Goal: Task Accomplishment & Management: Manage account settings

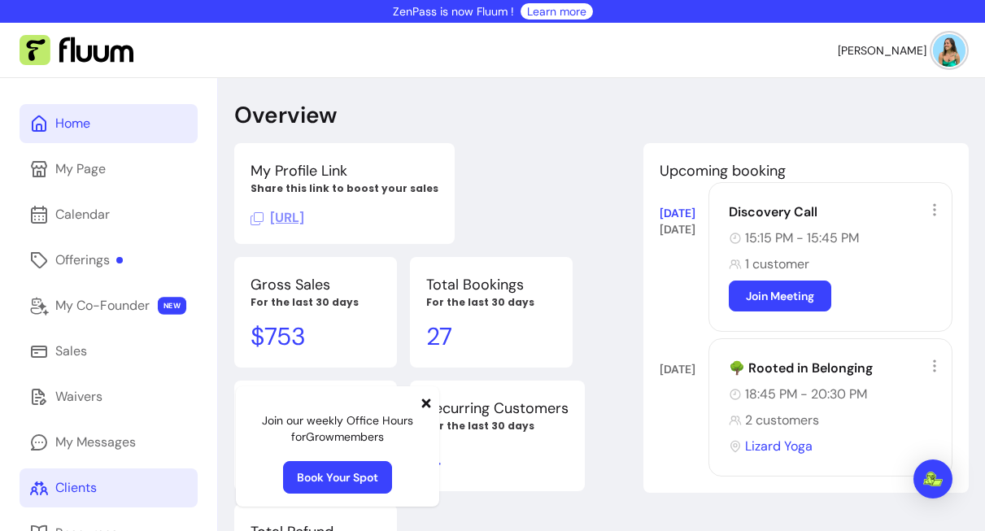
click at [94, 472] on link "Clients" at bounding box center [109, 487] width 178 height 39
click at [95, 488] on div "Clients" at bounding box center [75, 488] width 41 height 20
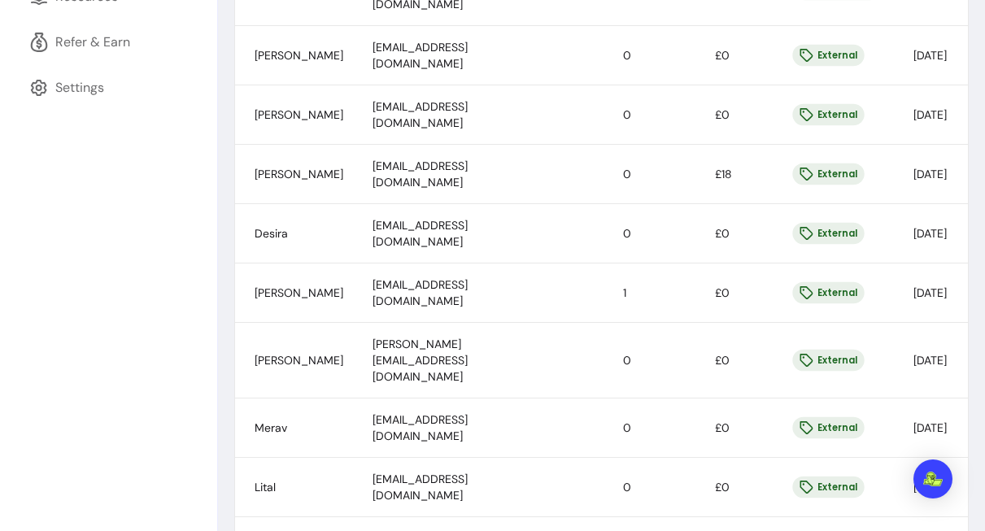
scroll to position [217, 0]
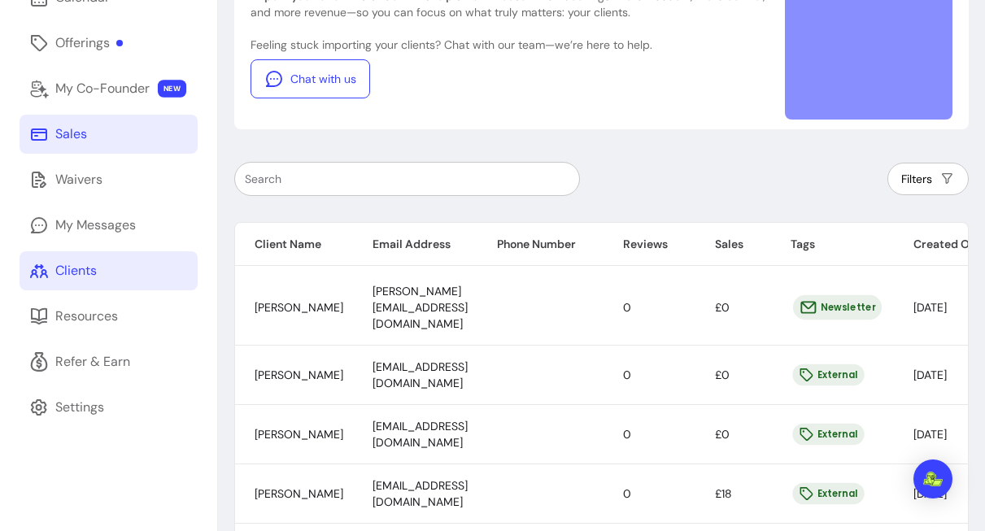
click at [73, 142] on div "Sales" at bounding box center [71, 134] width 32 height 20
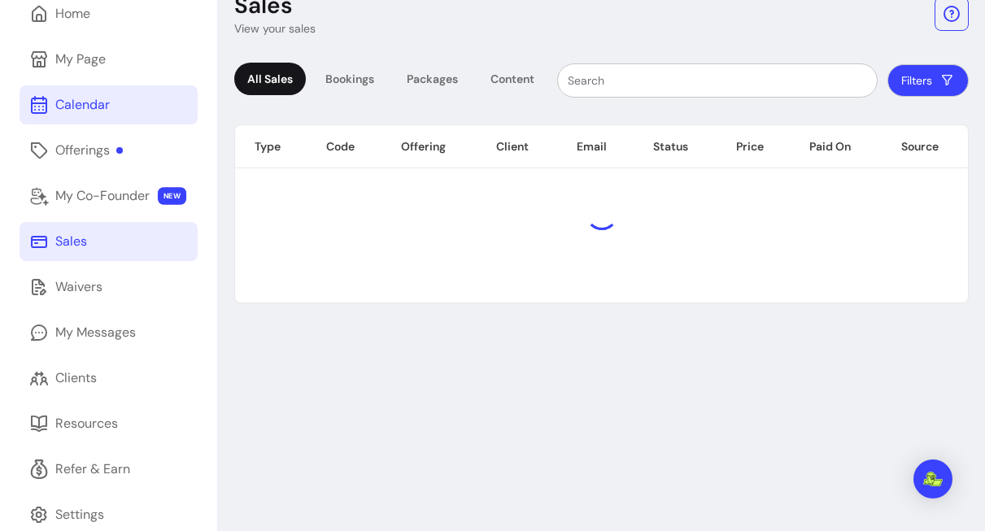
scroll to position [78, 0]
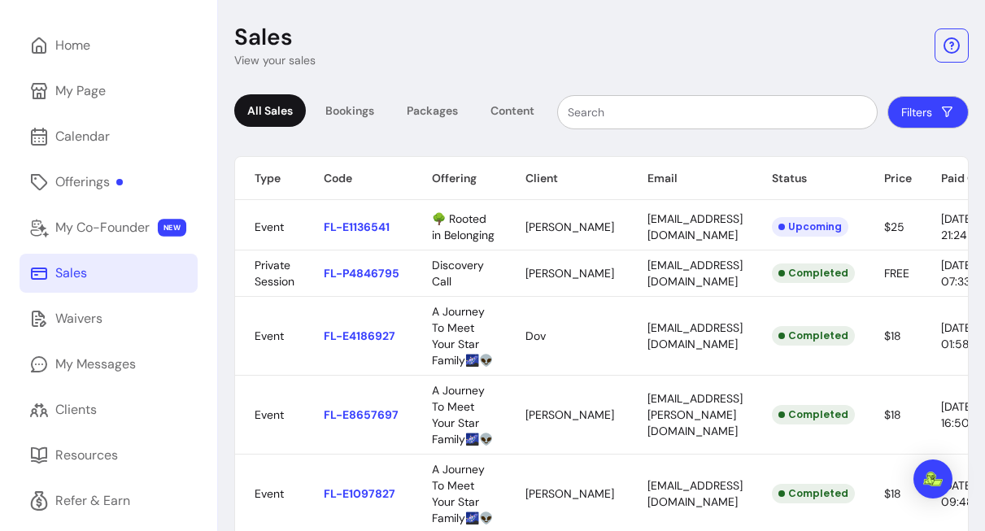
click at [381, 276] on body "ZenPass is now Fluum ! Learn more [PERSON_NAME] Home My Page Calendar Offerings…" at bounding box center [492, 265] width 985 height 531
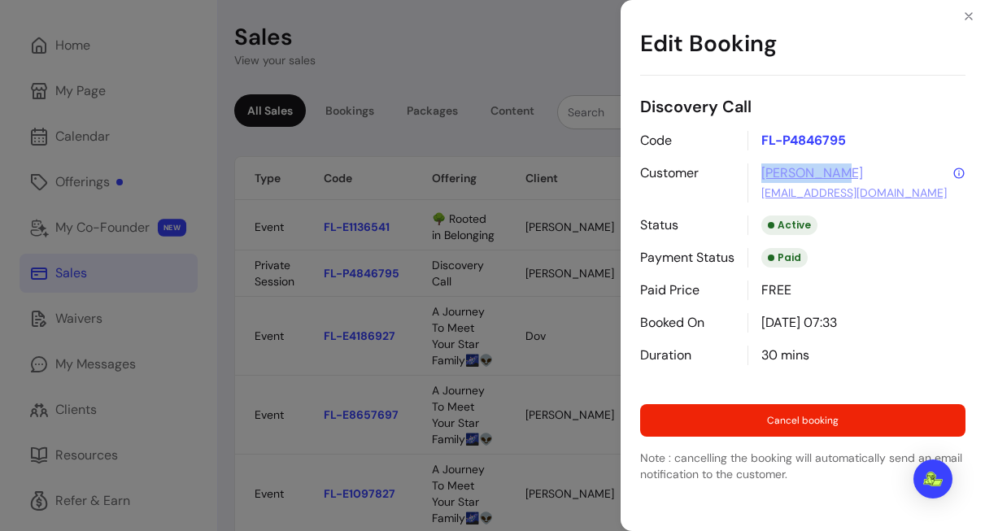
drag, startPoint x: 876, startPoint y: 176, endPoint x: 753, endPoint y: 178, distance: 122.8
click at [753, 178] on div "[PERSON_NAME] [EMAIL_ADDRESS][DOMAIN_NAME]" at bounding box center [856, 182] width 218 height 39
copy link "[PERSON_NAME]"
click at [948, 202] on p "[EMAIL_ADDRESS][DOMAIN_NAME]" at bounding box center [863, 193] width 204 height 20
drag, startPoint x: 945, startPoint y: 197, endPoint x: 791, endPoint y: 205, distance: 153.9
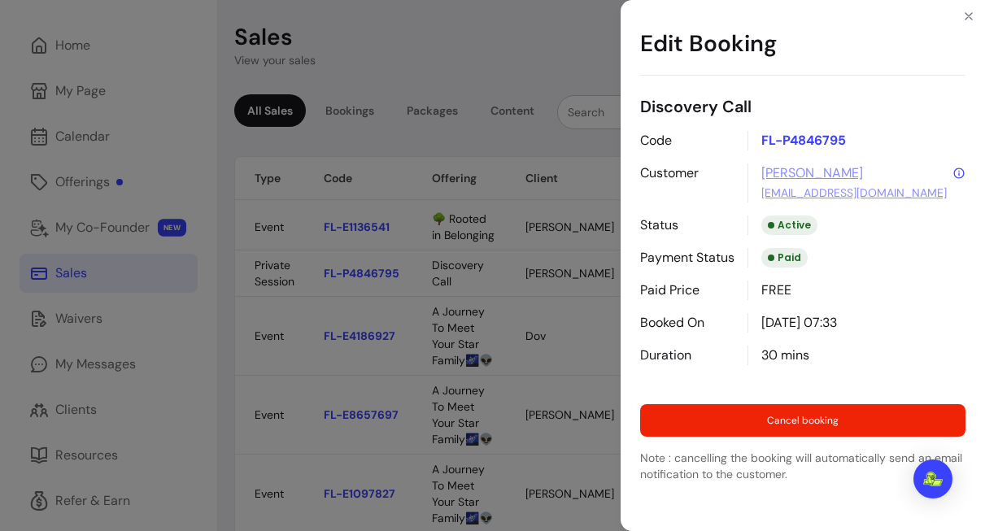
click at [791, 205] on div "Code FL-P4846795 Customer [PERSON_NAME] [EMAIL_ADDRESS][DOMAIN_NAME] Status Act…" at bounding box center [802, 248] width 325 height 234
drag, startPoint x: 913, startPoint y: 194, endPoint x: 759, endPoint y: 202, distance: 153.9
click at [759, 202] on div "Code FL-P4846795 Customer [PERSON_NAME] [EMAIL_ADDRESS][DOMAIN_NAME] Status Act…" at bounding box center [802, 248] width 325 height 234
drag, startPoint x: 905, startPoint y: 194, endPoint x: 750, endPoint y: 195, distance: 154.5
click at [750, 195] on div "[PERSON_NAME] [EMAIL_ADDRESS][DOMAIN_NAME]" at bounding box center [856, 182] width 218 height 39
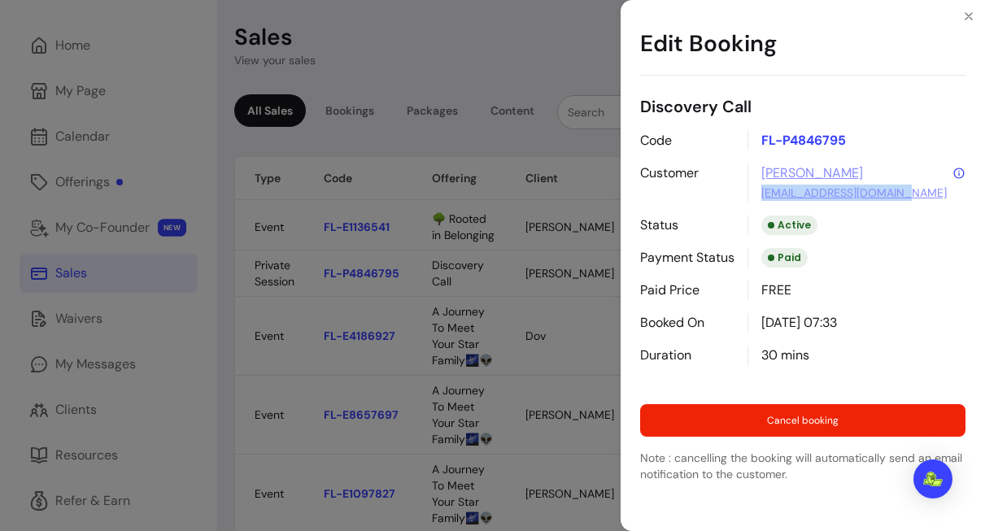
copy link "[EMAIL_ADDRESS][DOMAIN_NAME]"
click at [966, 16] on icon "Close" at bounding box center [968, 16] width 13 height 13
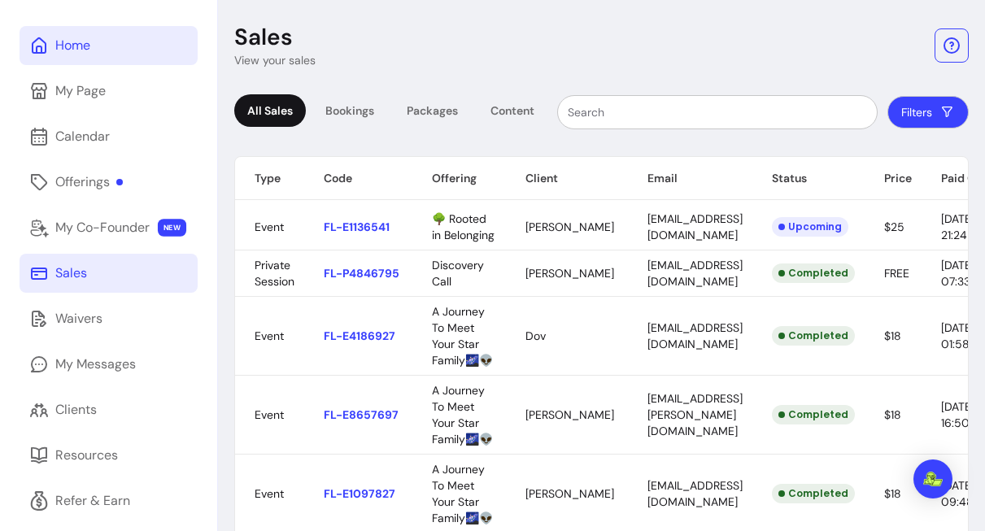
click at [72, 43] on div "Home" at bounding box center [72, 46] width 35 height 20
click at [88, 42] on div "Home" at bounding box center [72, 46] width 35 height 20
click at [102, 62] on link "Home" at bounding box center [109, 45] width 178 height 39
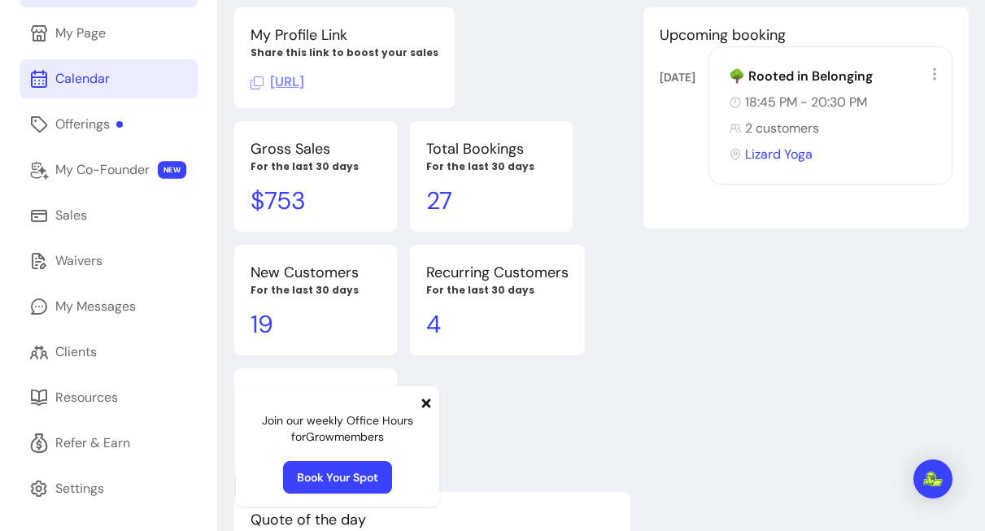
scroll to position [87, 0]
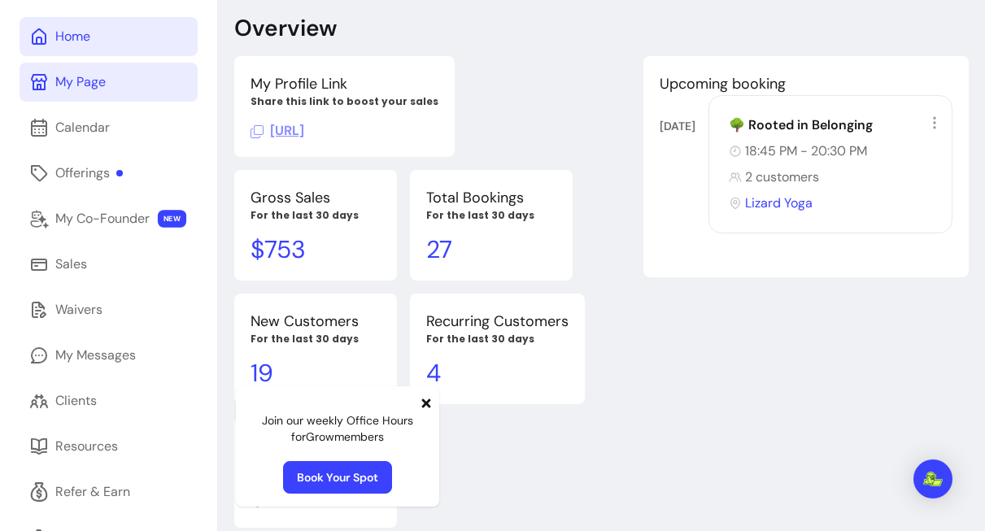
click at [106, 94] on link "My Page" at bounding box center [109, 82] width 178 height 39
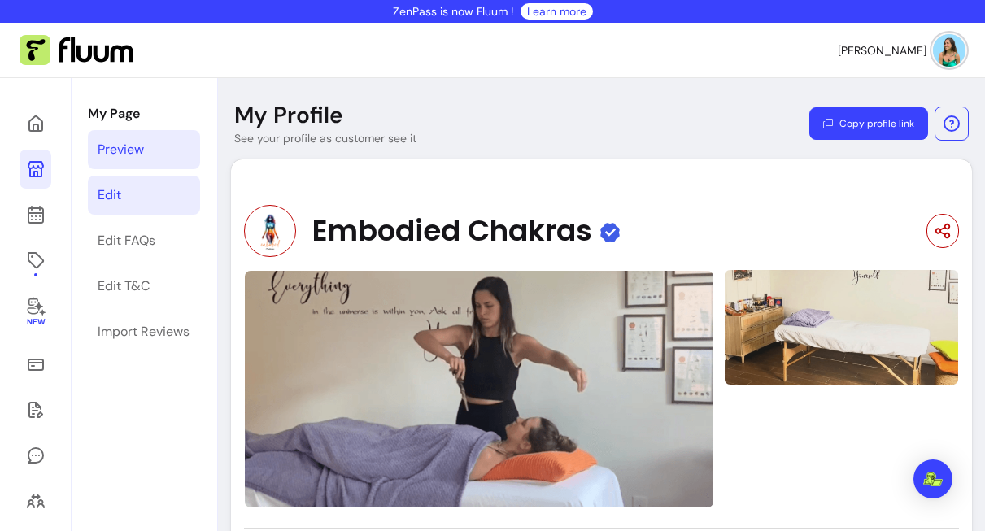
click at [133, 198] on link "Edit" at bounding box center [144, 195] width 112 height 39
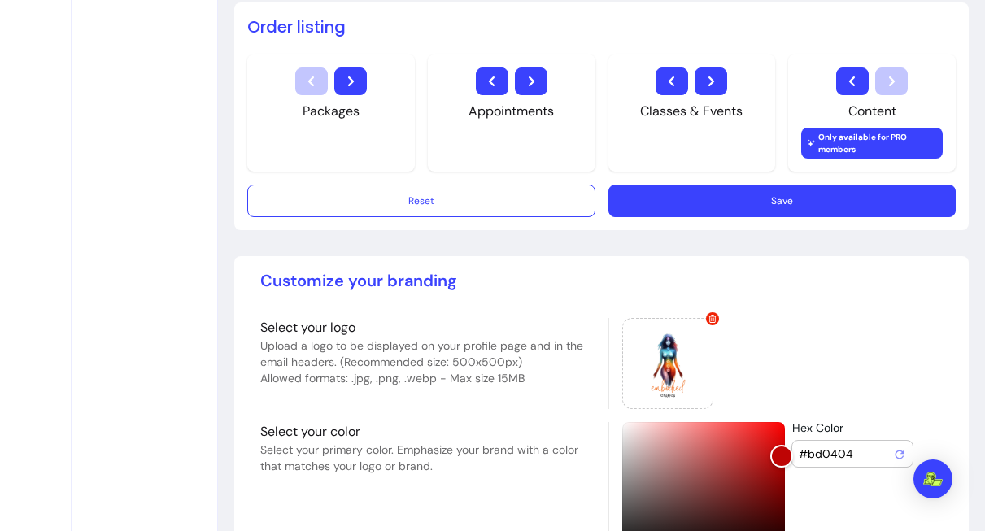
scroll to position [1123, 0]
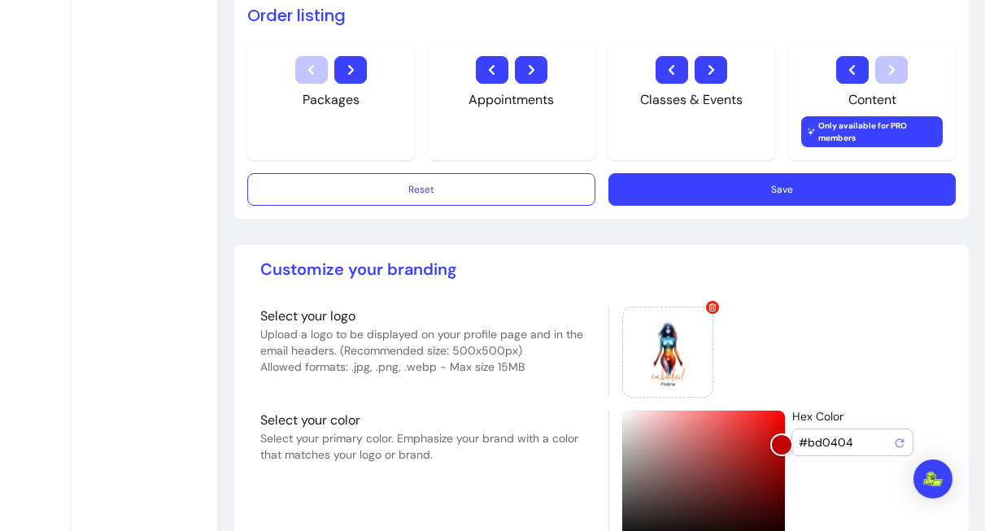
click at [824, 437] on input "#bd0404" at bounding box center [845, 442] width 94 height 16
paste input "Hex Color"
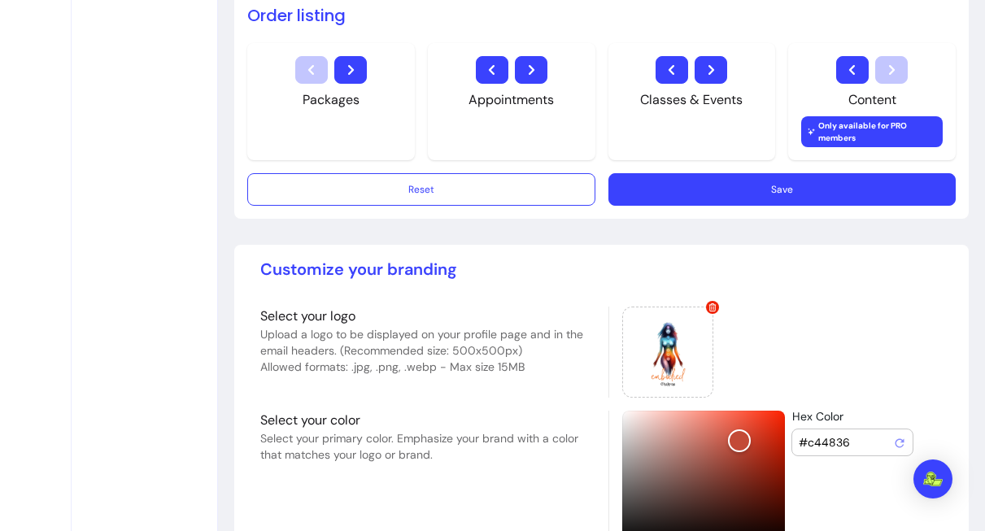
type input "#c44836"
click at [779, 354] on div at bounding box center [775, 352] width 335 height 91
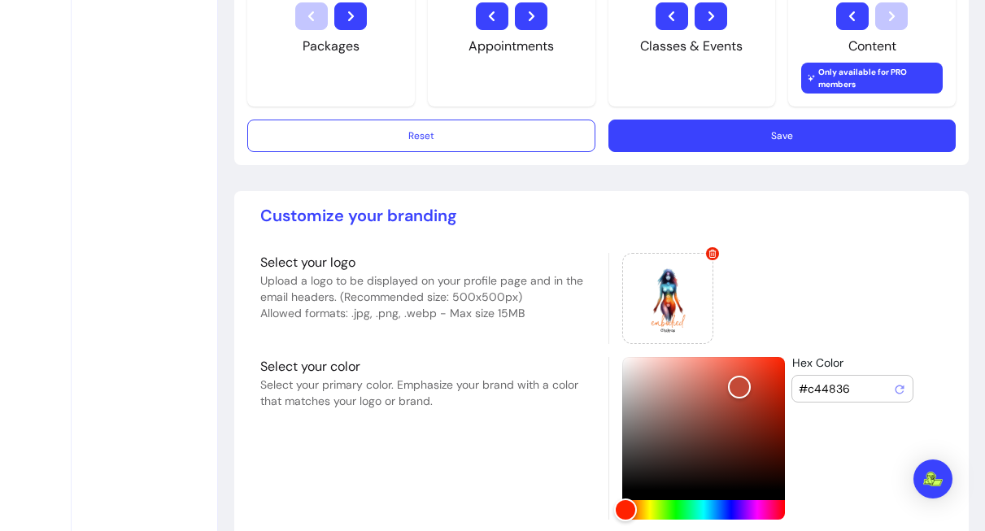
scroll to position [1242, 0]
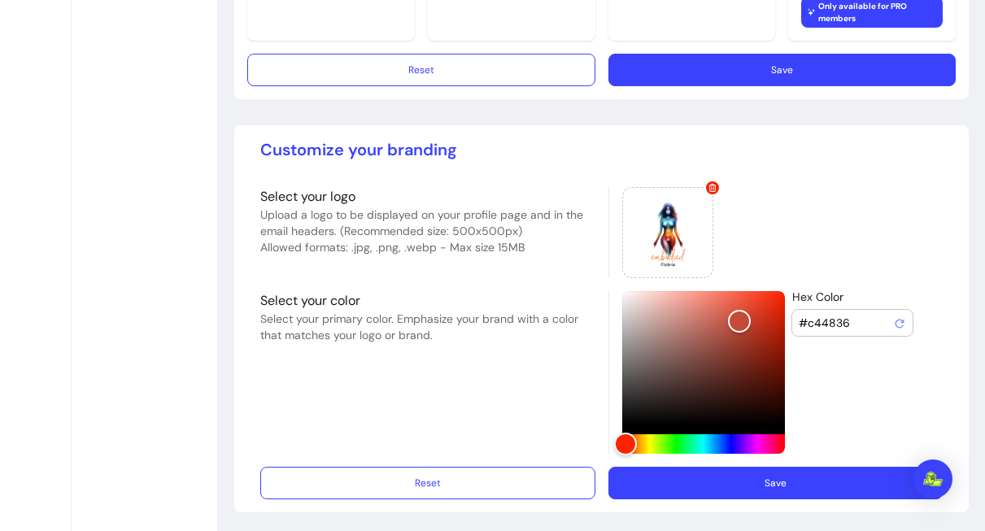
click at [799, 481] on button "Save" at bounding box center [775, 483] width 335 height 33
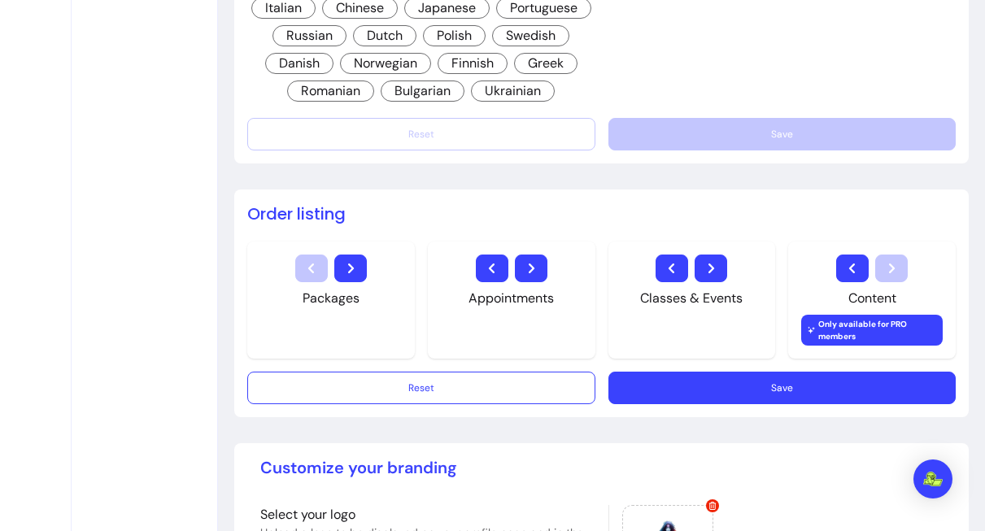
scroll to position [893, 0]
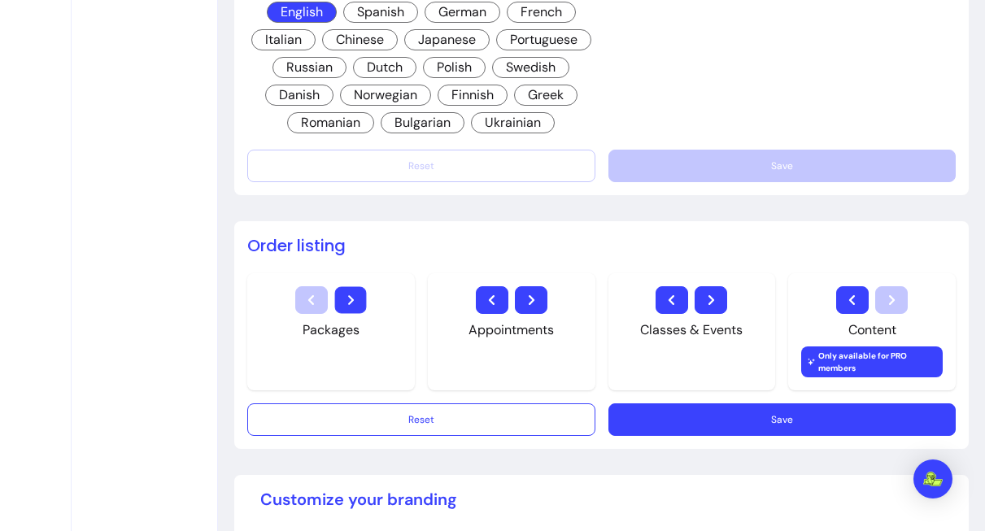
click at [358, 294] on button "button" at bounding box center [350, 299] width 32 height 27
click at [490, 295] on icon "button" at bounding box center [492, 300] width 20 height 20
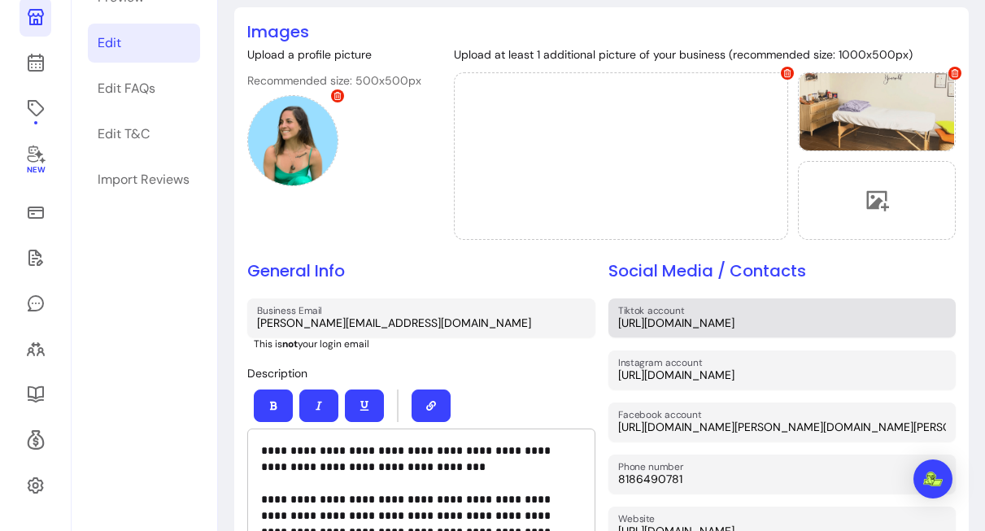
scroll to position [0, 0]
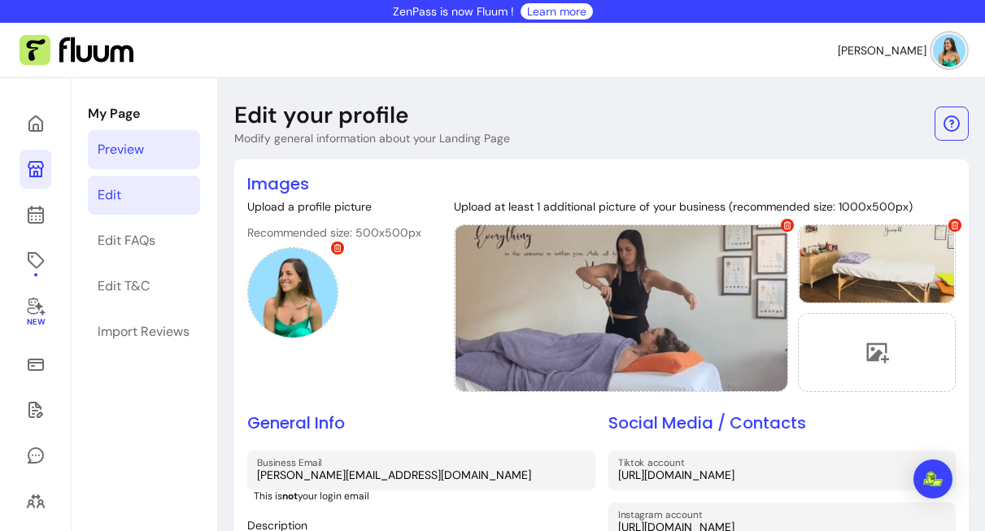
click at [167, 157] on link "Preview" at bounding box center [144, 149] width 112 height 39
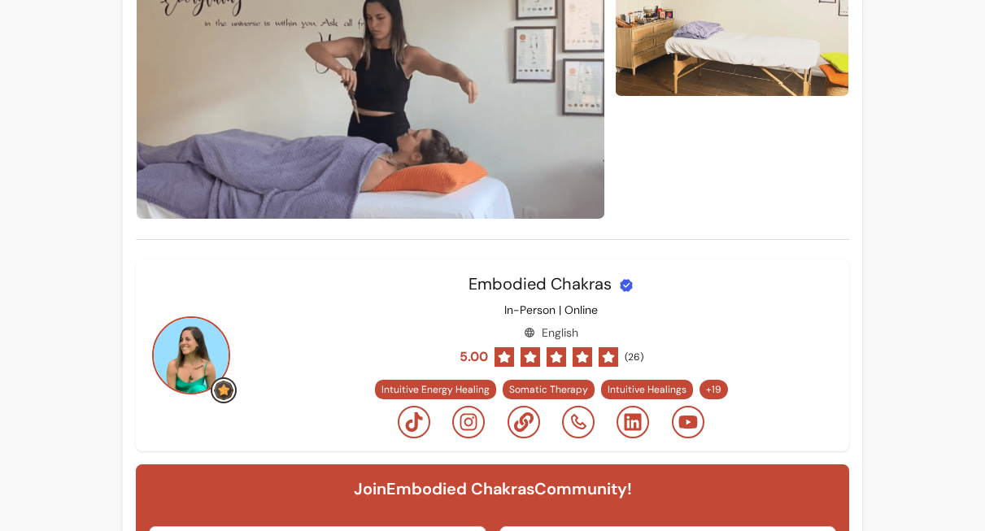
scroll to position [154, 0]
